Goal: Find specific page/section: Find specific page/section

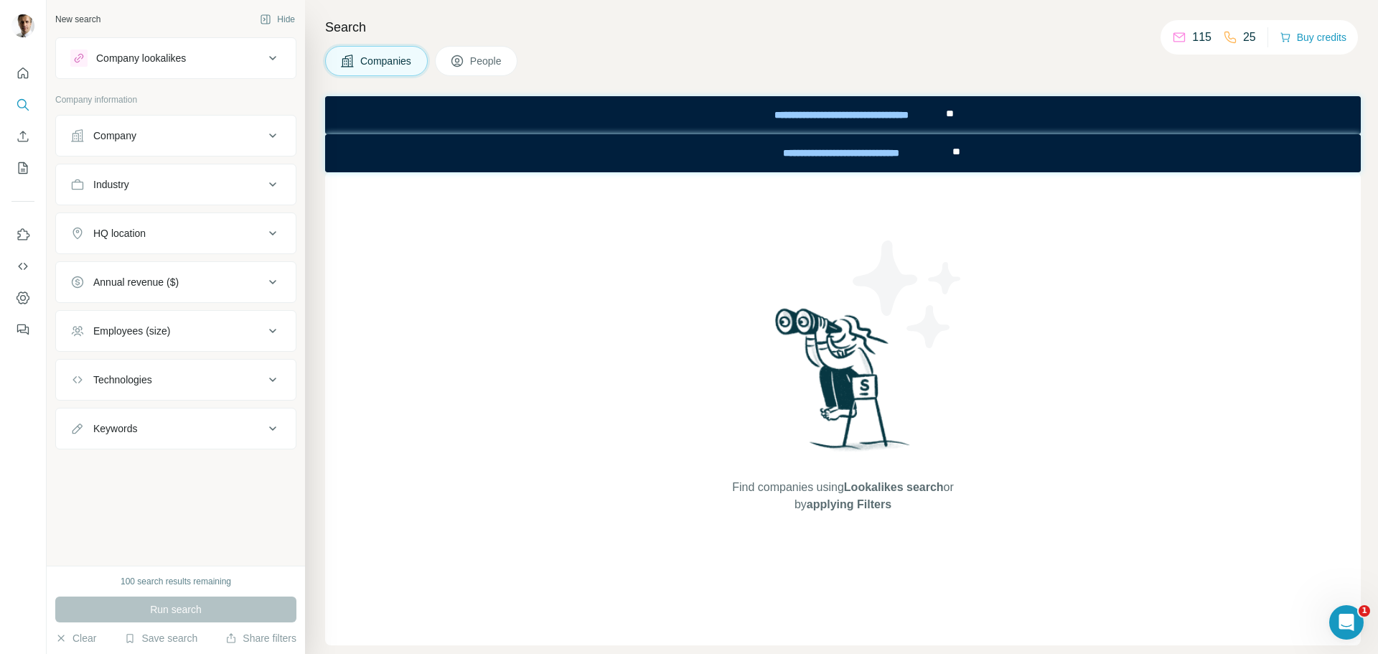
click at [149, 136] on div "Company" at bounding box center [167, 135] width 194 height 14
click at [144, 137] on div "Company" at bounding box center [167, 135] width 194 height 14
click at [144, 132] on div "Company" at bounding box center [167, 135] width 194 height 14
click at [153, 192] on button "Industry" at bounding box center [176, 184] width 240 height 34
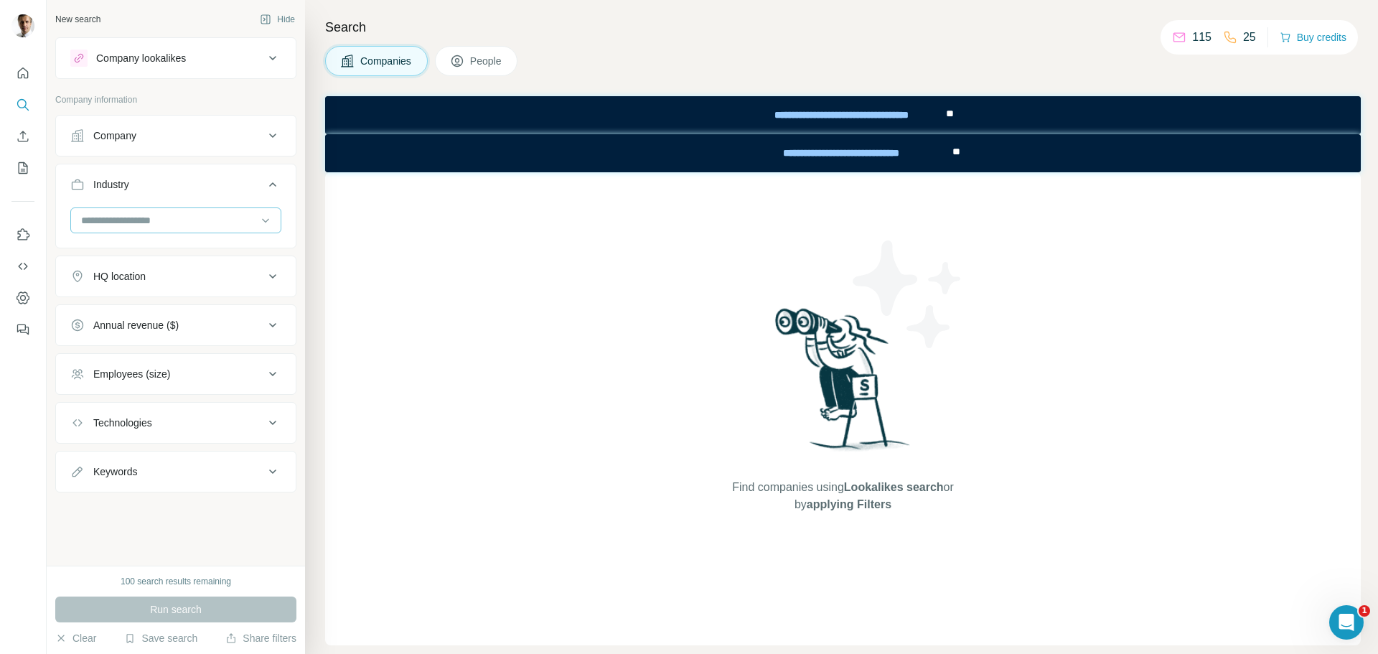
click at [185, 217] on input at bounding box center [168, 220] width 177 height 16
type input "*********"
click at [270, 277] on div "Air Transportation Last Mile Transportation Marine Transportation Public Transp…" at bounding box center [175, 291] width 211 height 111
click at [212, 223] on input at bounding box center [168, 220] width 177 height 16
click at [210, 217] on input at bounding box center [168, 220] width 177 height 16
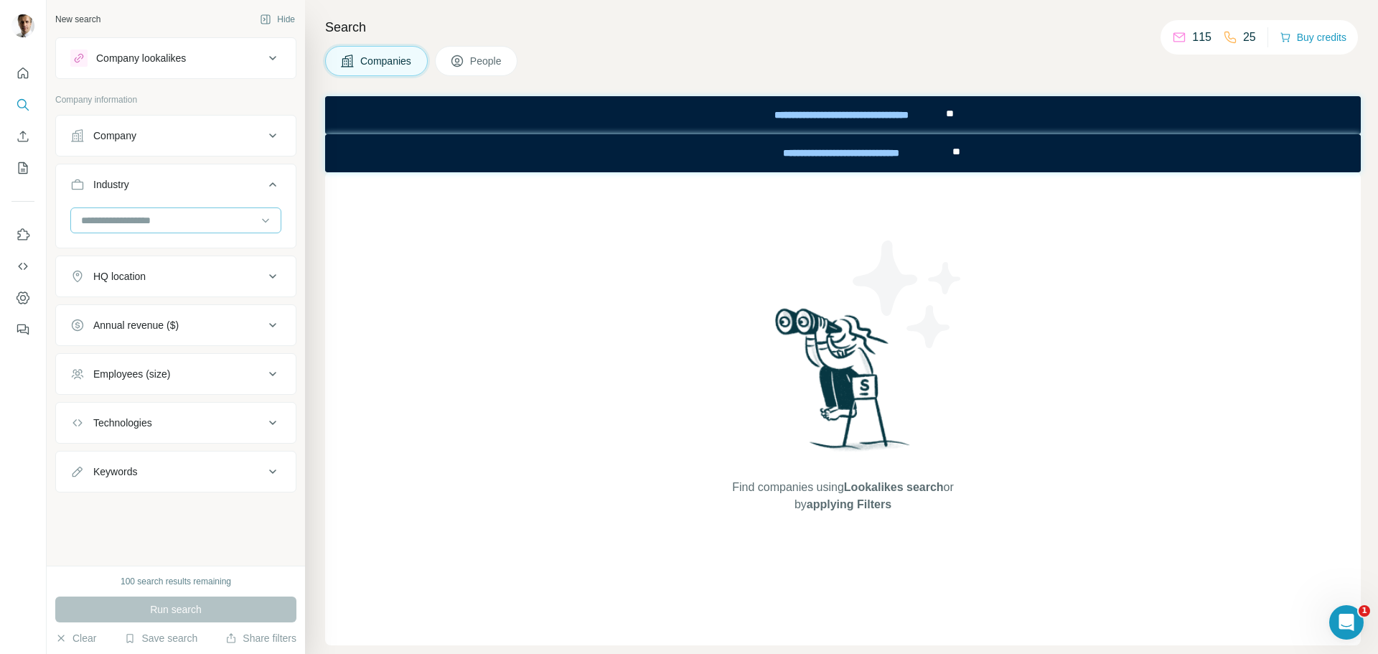
click at [213, 216] on input at bounding box center [168, 220] width 177 height 16
click at [215, 219] on input at bounding box center [168, 220] width 177 height 16
click at [174, 227] on input at bounding box center [168, 220] width 177 height 16
click at [177, 218] on input at bounding box center [168, 220] width 177 height 16
click at [177, 219] on input at bounding box center [168, 220] width 177 height 16
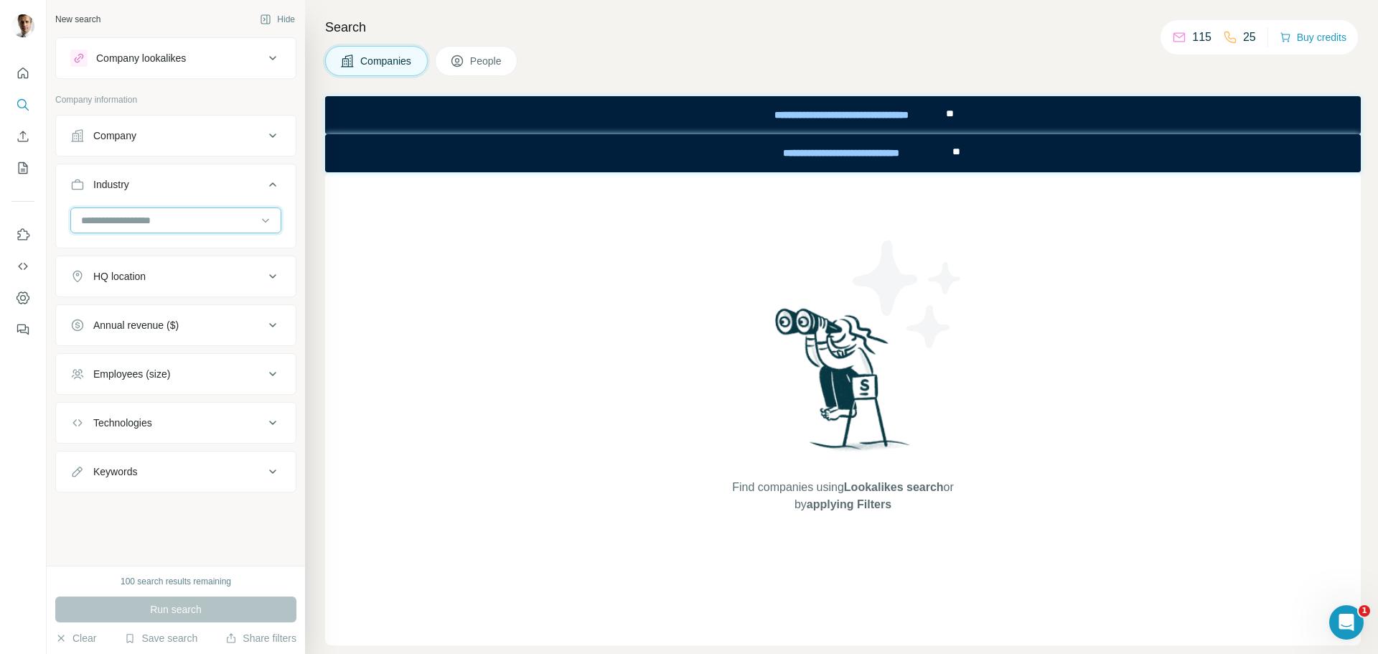
click at [177, 219] on input at bounding box center [168, 220] width 177 height 16
click at [179, 230] on div at bounding box center [168, 220] width 177 height 24
type input "*********"
click at [192, 255] on div "Air Transportation" at bounding box center [176, 252] width 187 height 14
